Goal: Find specific page/section: Find specific page/section

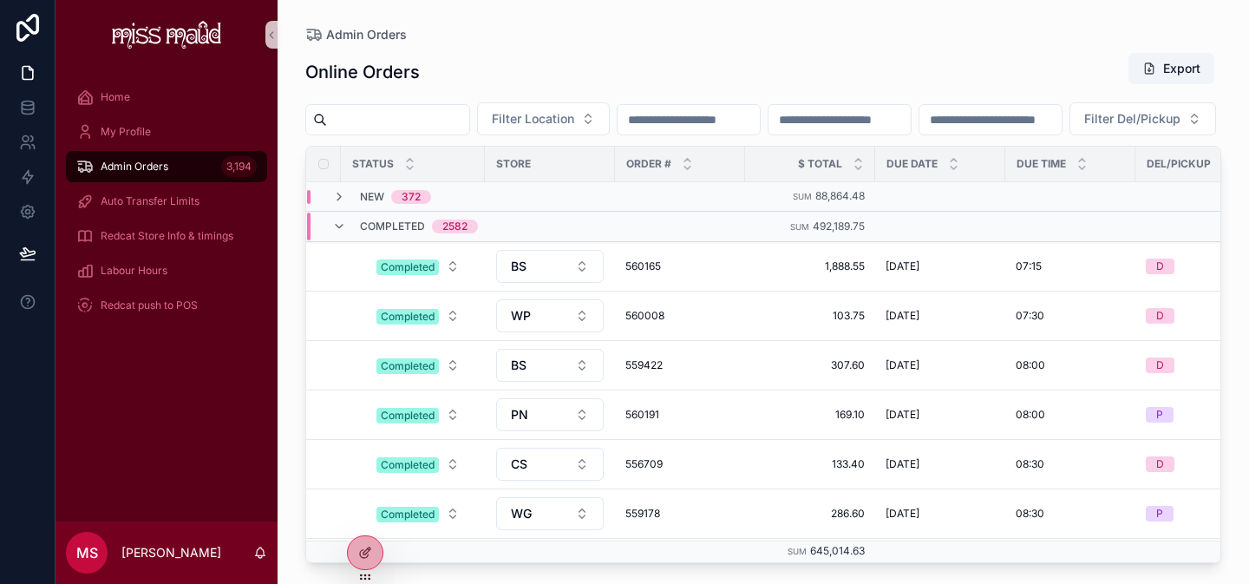
click at [173, 172] on div "Admin Orders 3,194" at bounding box center [166, 167] width 180 height 28
